Goal: Navigation & Orientation: Find specific page/section

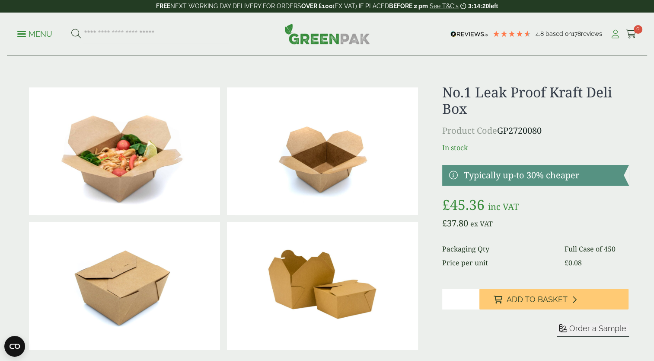
click at [616, 36] on icon at bounding box center [615, 34] width 11 height 9
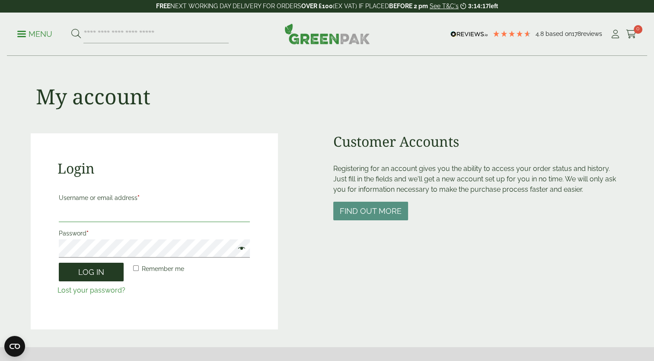
type input "**********"
click at [97, 276] on button "Log in" at bounding box center [91, 272] width 65 height 19
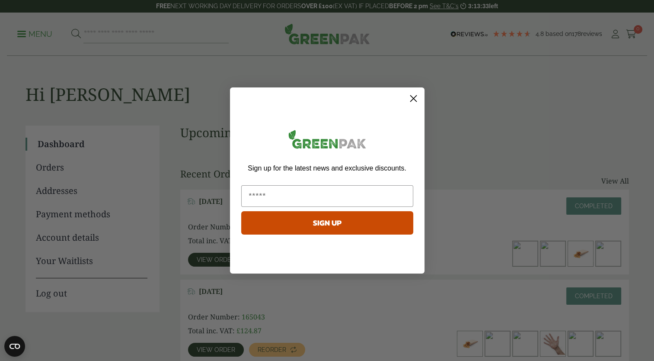
click at [418, 96] on circle "Close dialog" at bounding box center [413, 98] width 14 height 14
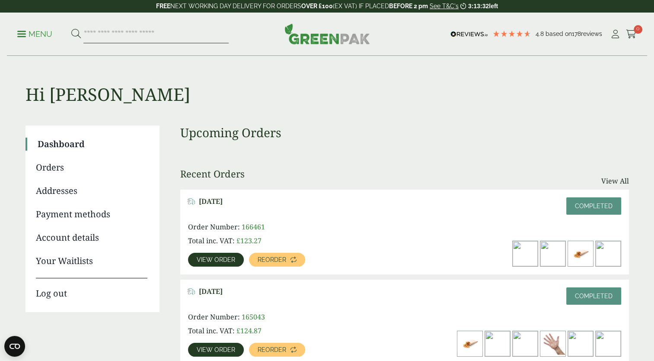
click at [121, 34] on input "search" at bounding box center [155, 34] width 145 height 18
type input "*"
click at [19, 34] on span at bounding box center [21, 33] width 9 height 1
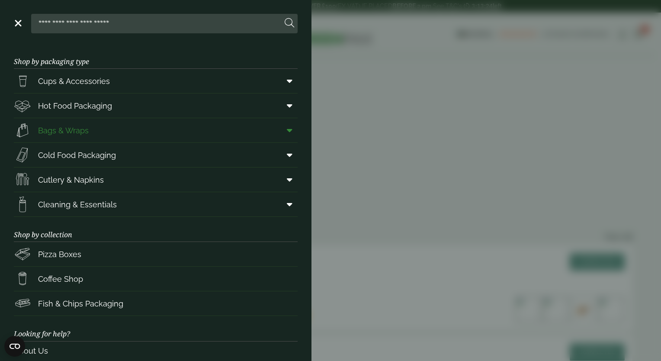
click at [287, 132] on icon at bounding box center [290, 130] width 6 height 9
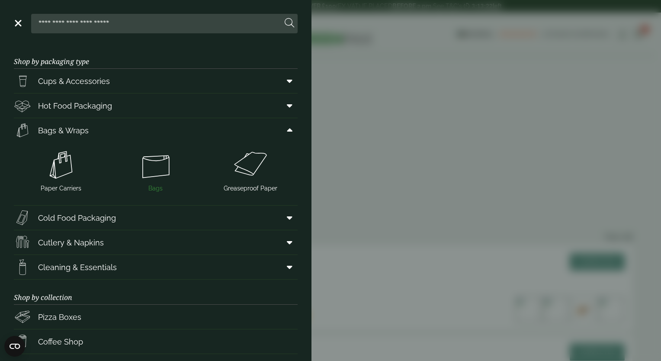
click at [156, 170] on img at bounding box center [156, 164] width 88 height 35
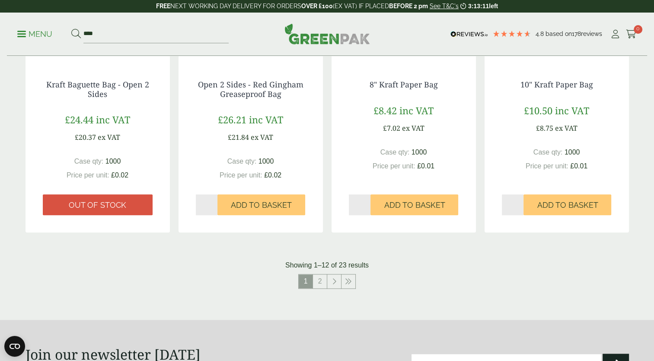
scroll to position [818, 0]
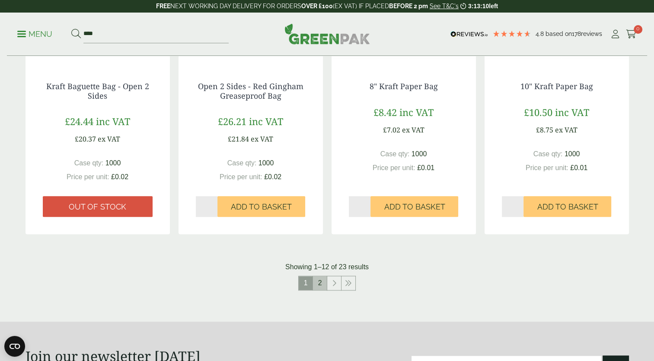
click at [316, 284] on link "2" at bounding box center [320, 283] width 14 height 14
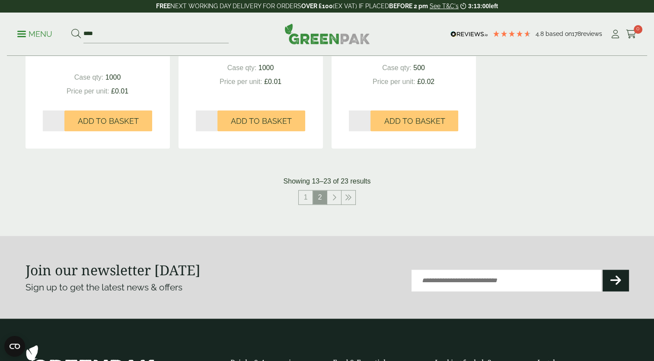
scroll to position [896, 0]
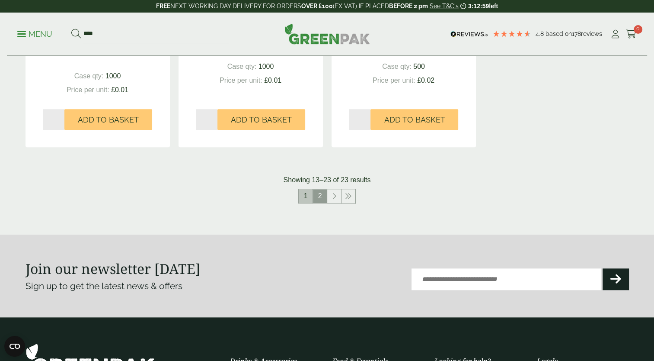
click at [309, 193] on link "1" at bounding box center [306, 196] width 14 height 14
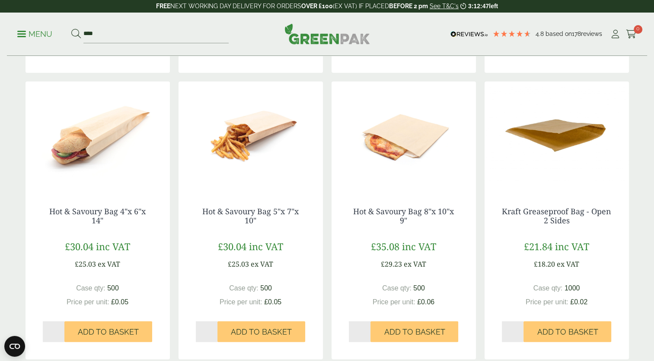
scroll to position [407, 0]
